Goal: Task Accomplishment & Management: Manage account settings

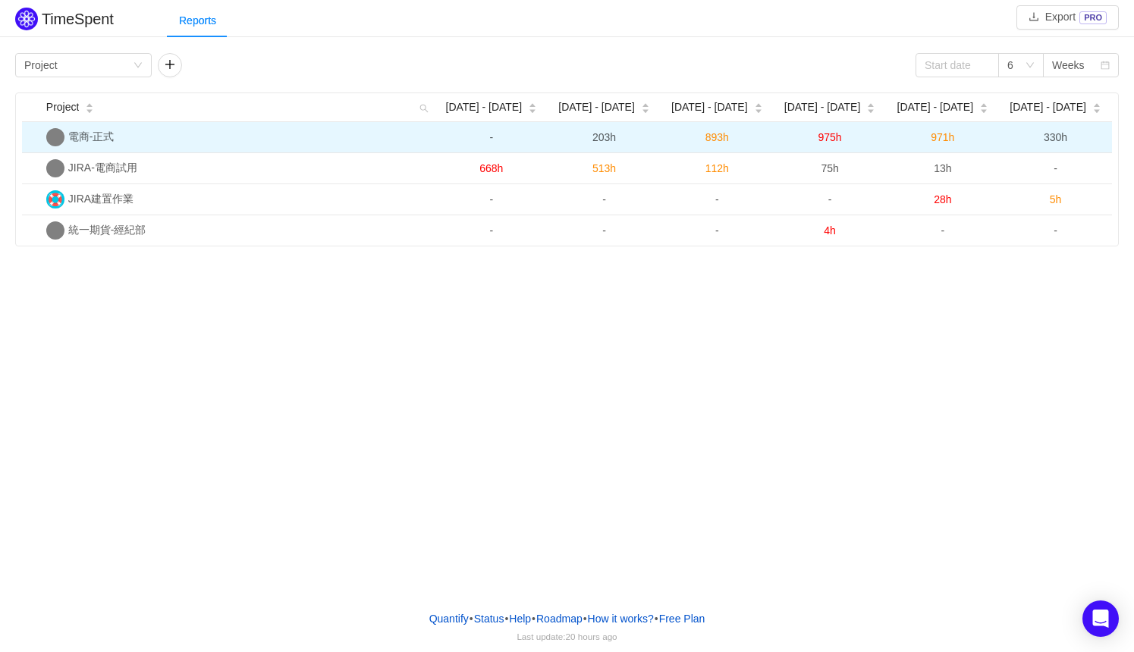
click at [108, 135] on span "電商-正式" at bounding box center [91, 136] width 46 height 12
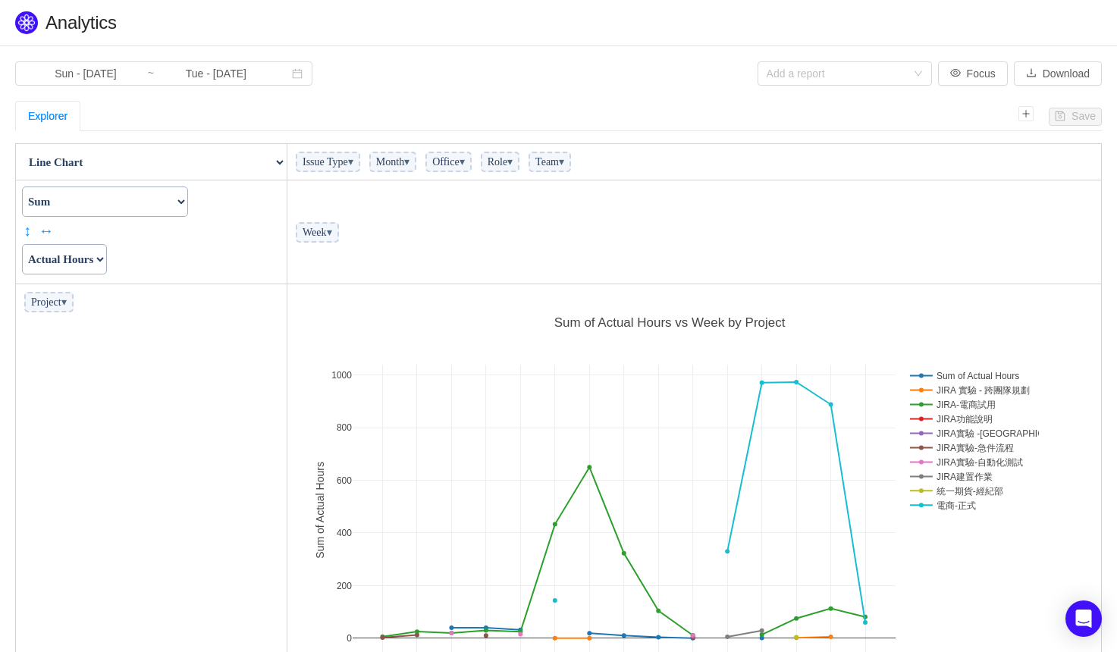
click at [188, 200] on select "Count Count Unique Values List Unique Values Sum Integer Sum Average Median Sam…" at bounding box center [105, 202] width 166 height 30
click at [107, 256] on select "Actual Hours Issue Key Issue Type Team Office Role Cycle Time Person Week Month" at bounding box center [64, 259] width 85 height 30
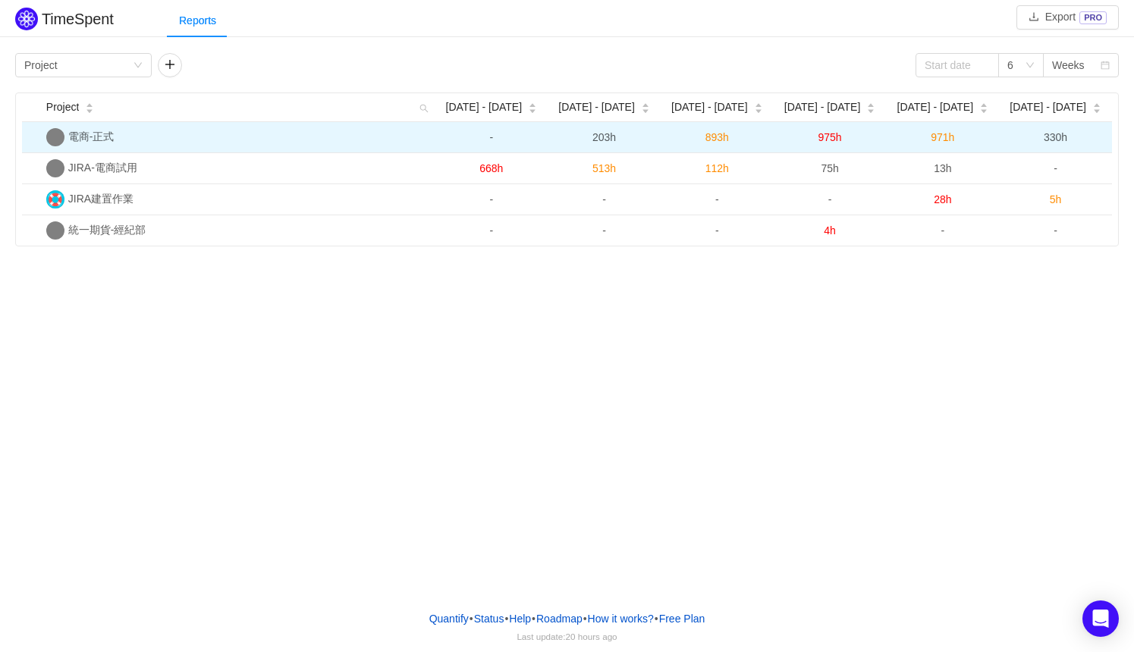
click at [99, 137] on span "電商-正式" at bounding box center [91, 136] width 46 height 12
click at [1052, 133] on span "330h" at bounding box center [1056, 137] width 24 height 12
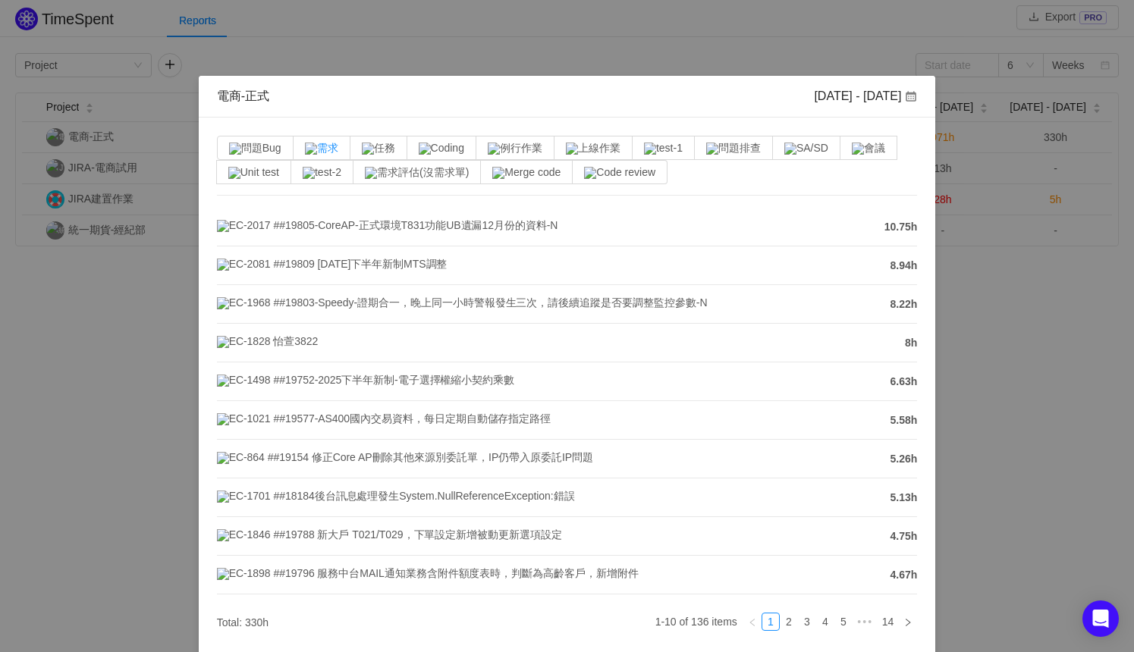
click at [327, 143] on span "需求" at bounding box center [321, 148] width 33 height 12
click at [305, 152] on input "需求" at bounding box center [305, 152] width 0 height 0
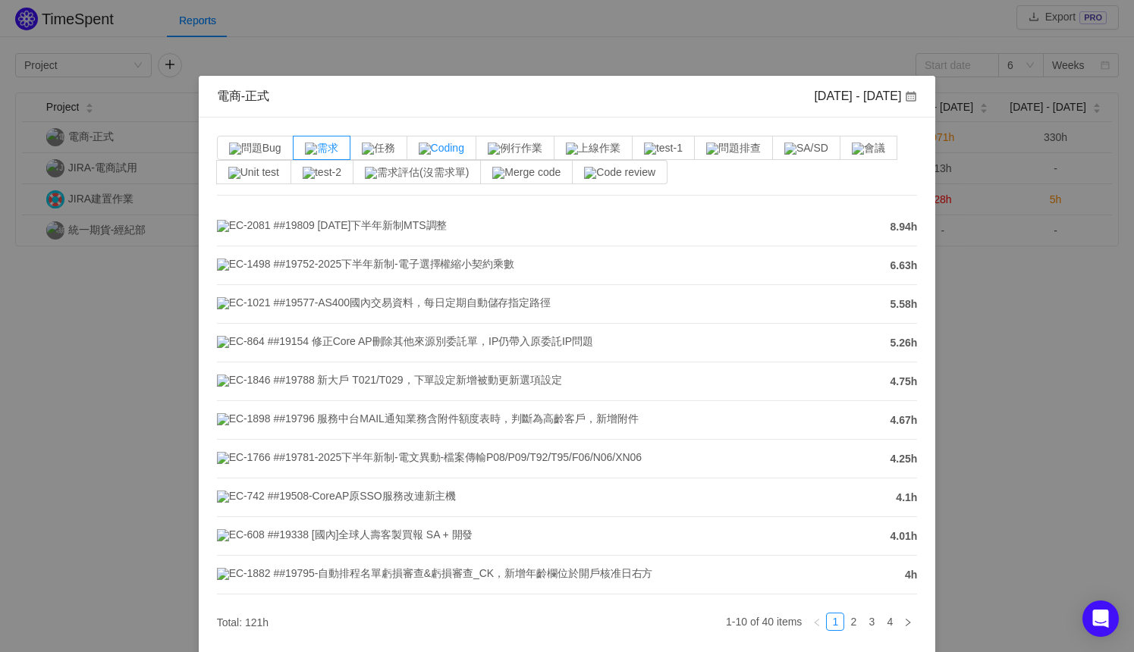
click at [455, 150] on span "Coding" at bounding box center [442, 148] width 46 height 12
click at [419, 152] on input "Coding" at bounding box center [419, 152] width 0 height 0
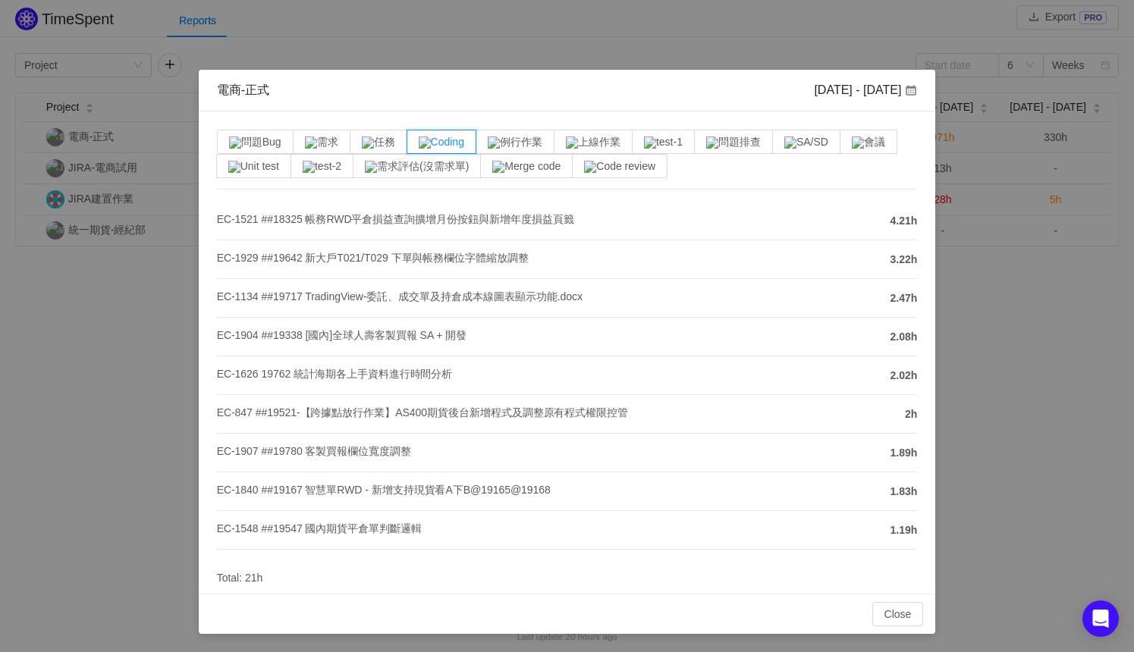
scroll to position [73, 0]
click at [123, 425] on div "電商-正式 Aug 25 - 31 問題Bug 需求 任務 Coding 例行作業 上線作業 test-1 問題排查 SA/SD 會議 Unit test t…" at bounding box center [567, 326] width 1134 height 652
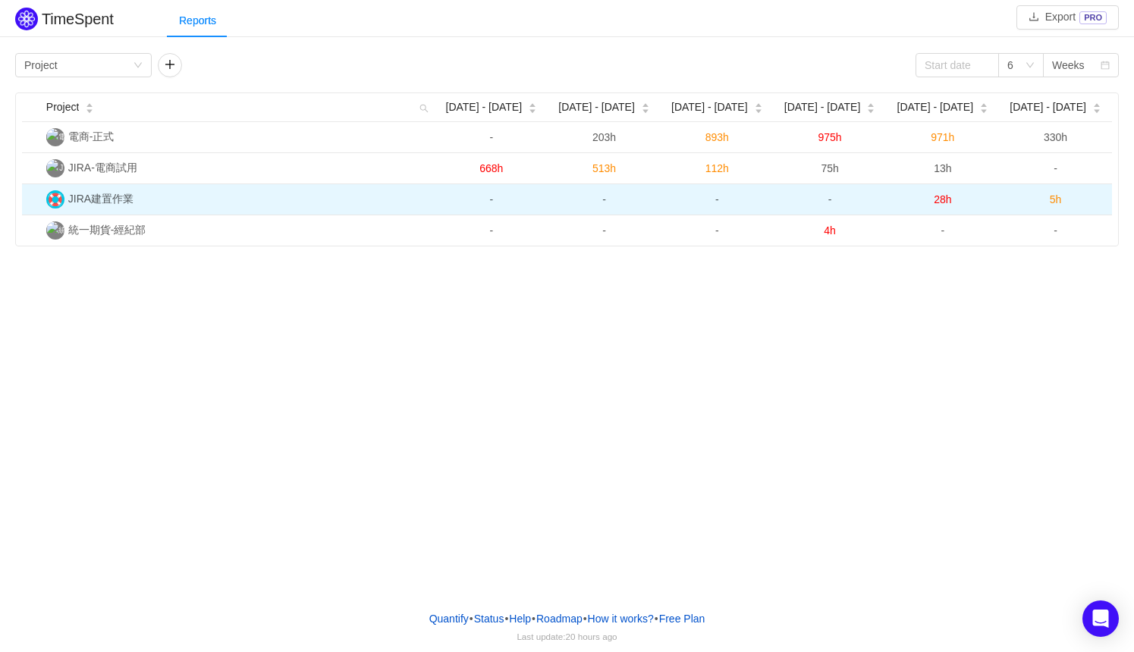
scroll to position [64, 0]
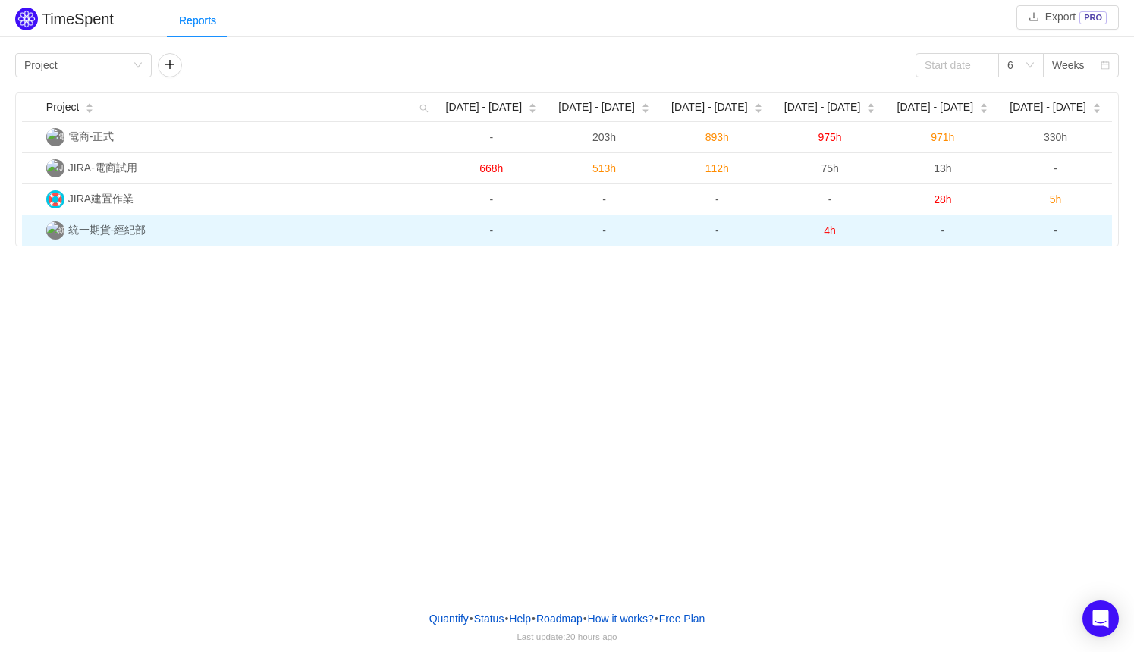
click at [831, 231] on span "4h" at bounding box center [830, 230] width 12 height 12
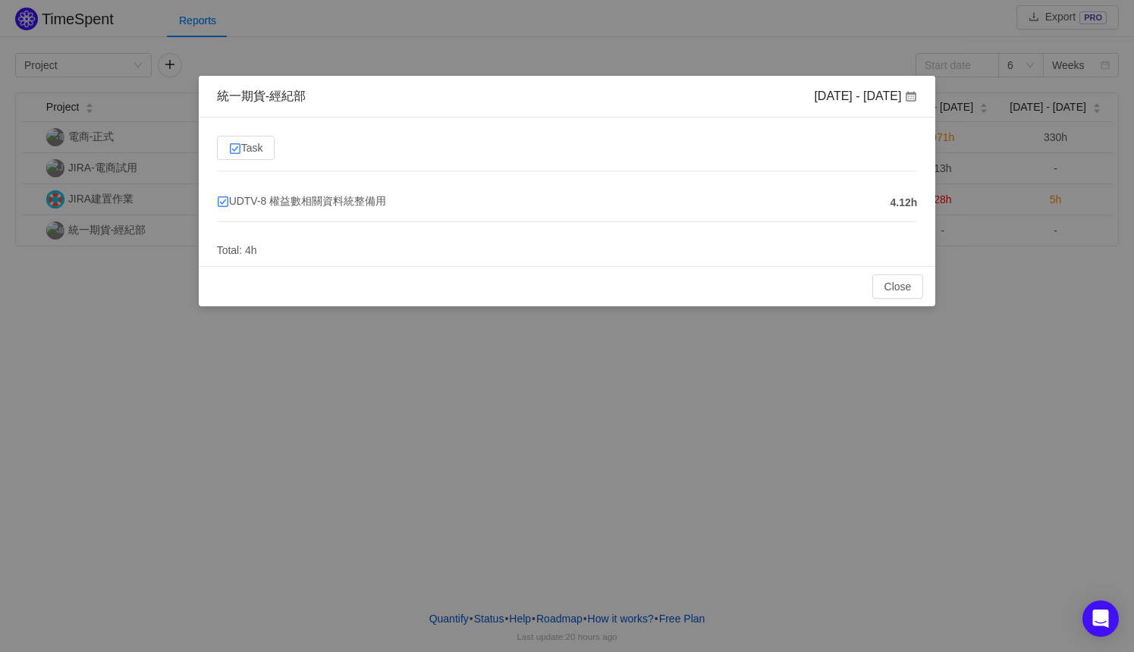
click at [258, 453] on div "統一期貨-經紀部 Aug 11 - 17 Task UDTV-8 權益數相關資料統整備用 4.12h Total: 4h Close OK" at bounding box center [567, 326] width 1134 height 652
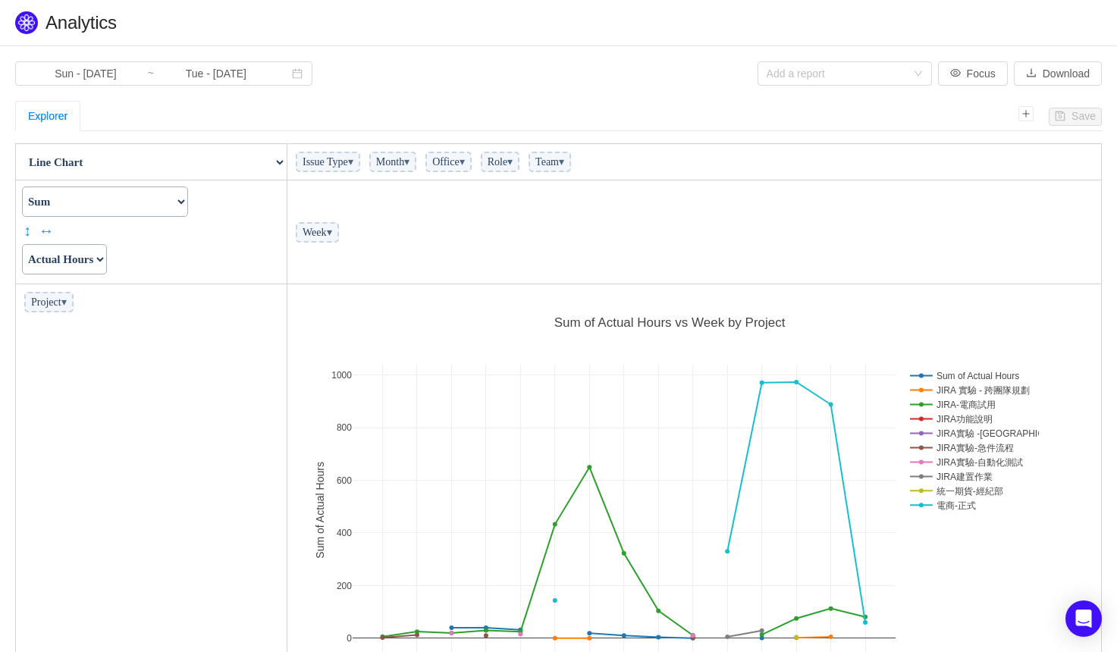
scroll to position [428, 804]
click at [513, 165] on span "▾" at bounding box center [509, 161] width 5 height 11
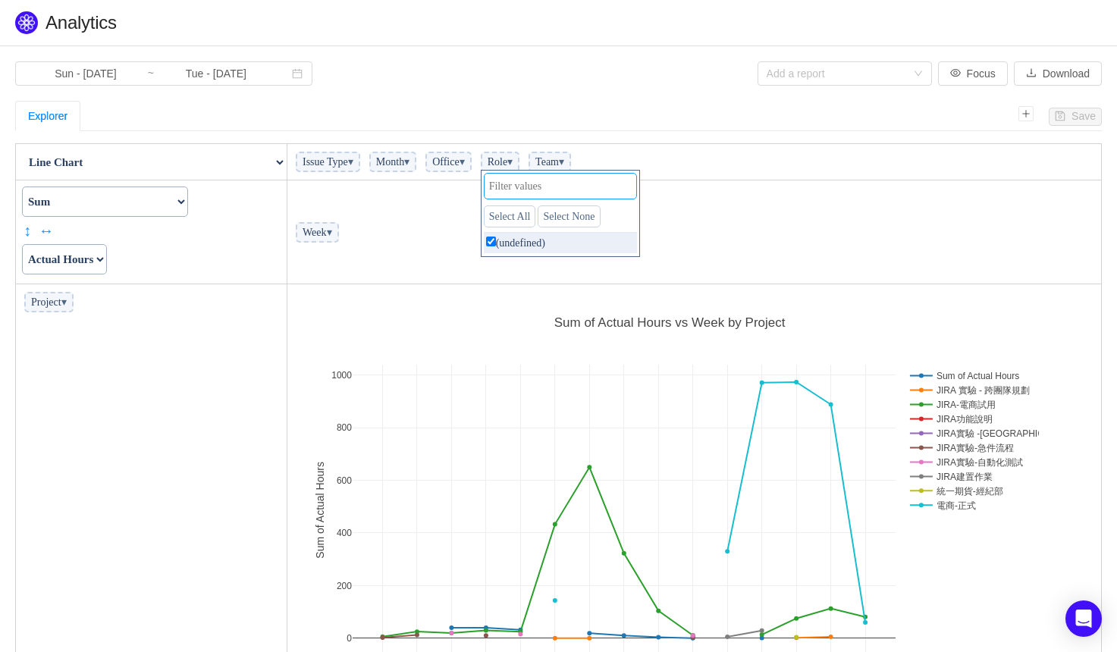
click at [605, 187] on input "text" at bounding box center [560, 186] width 153 height 27
type input "怡佩"
drag, startPoint x: 556, startPoint y: 187, endPoint x: 504, endPoint y: 186, distance: 51.6
click at [504, 186] on tbody "Table Table Heatmap Table Col Heatmap Table Row Heatmap Export Table TSV Groupe…" at bounding box center [559, 433] width 1086 height 578
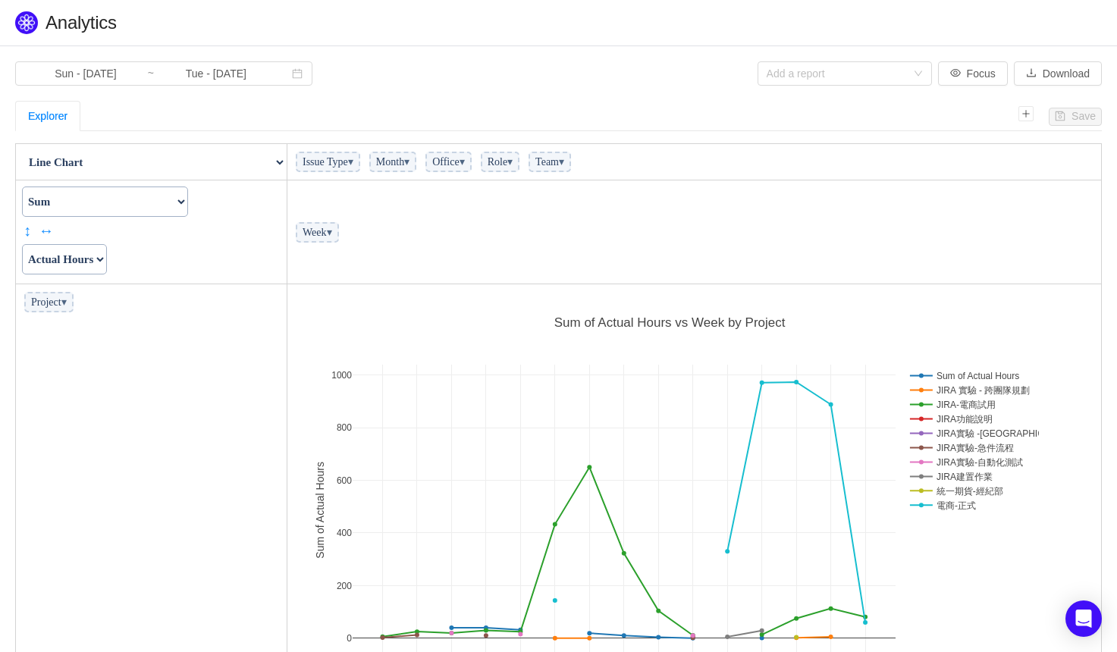
click at [460, 240] on td "Week ▾" at bounding box center [694, 233] width 815 height 104
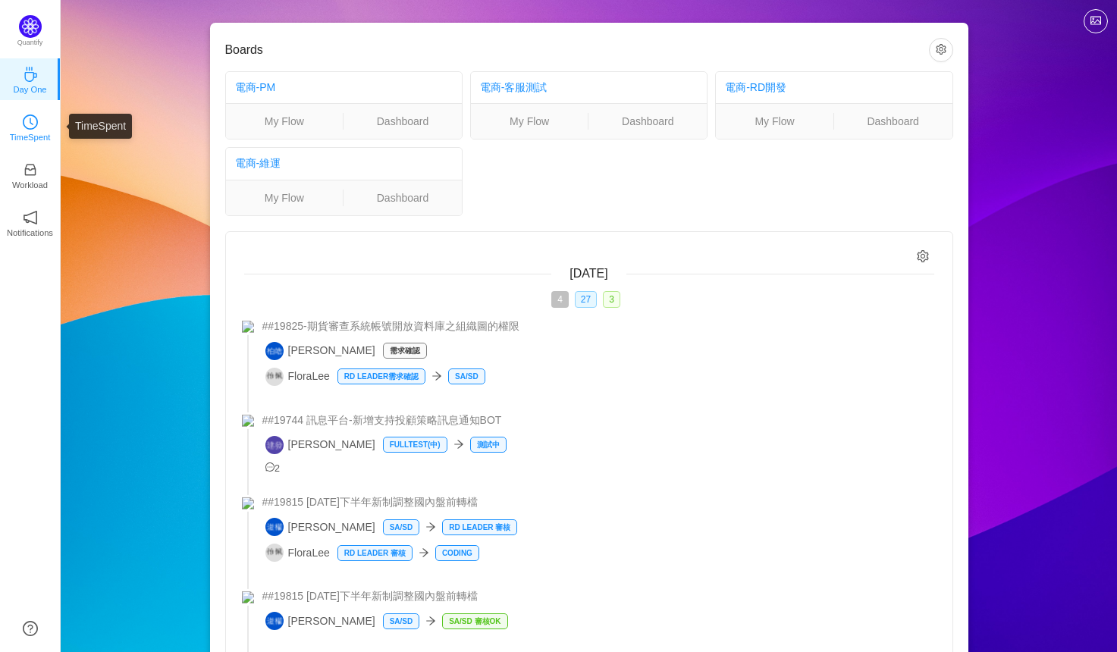
click at [33, 118] on icon "icon: clock-circle" at bounding box center [30, 122] width 15 height 15
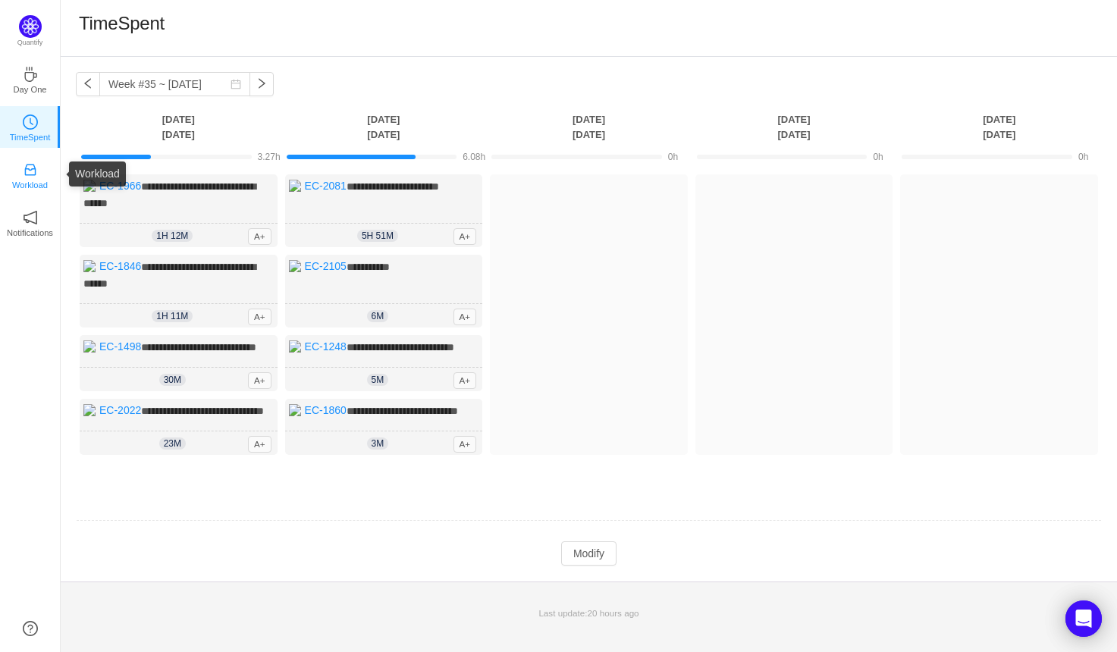
click at [27, 169] on icon "icon: inbox" at bounding box center [30, 169] width 15 height 15
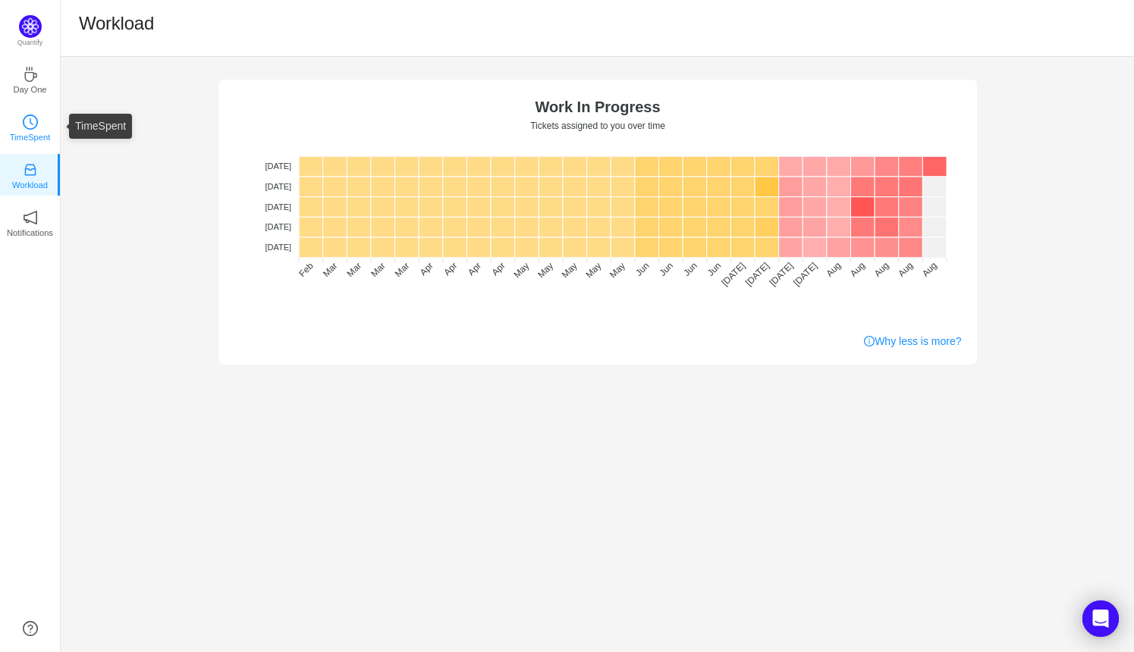
click at [23, 124] on link "TimeSpent" at bounding box center [30, 126] width 15 height 15
